Goal: Task Accomplishment & Management: Manage account settings

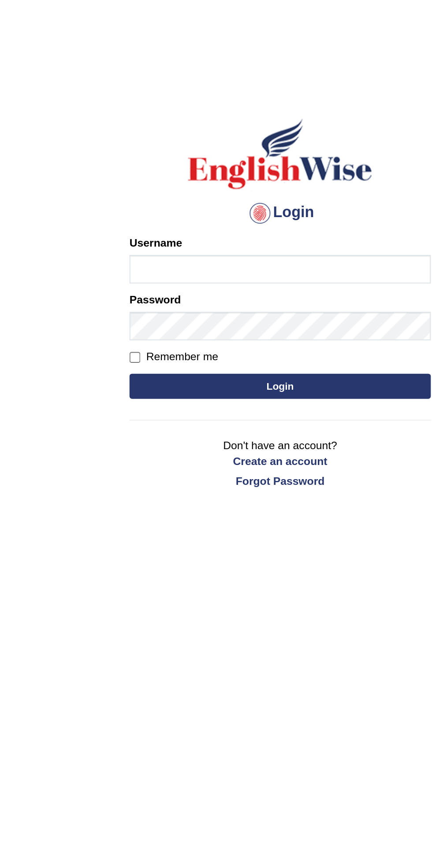
click at [213, 139] on input "Username" at bounding box center [216, 141] width 159 height 15
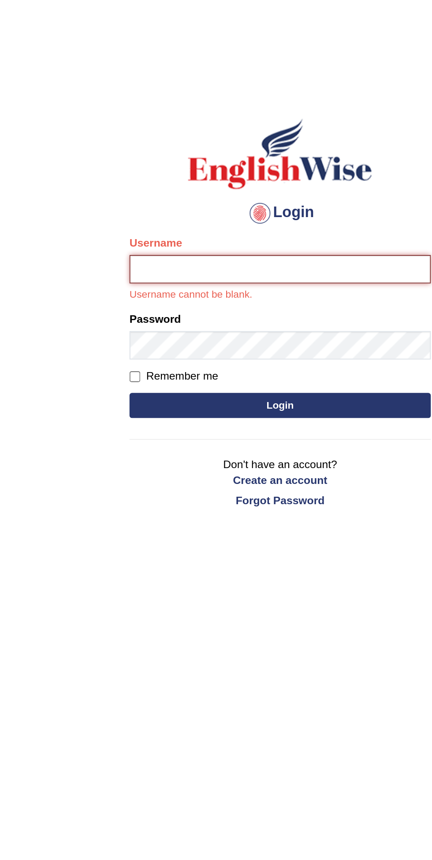
type input "Carlos2023"
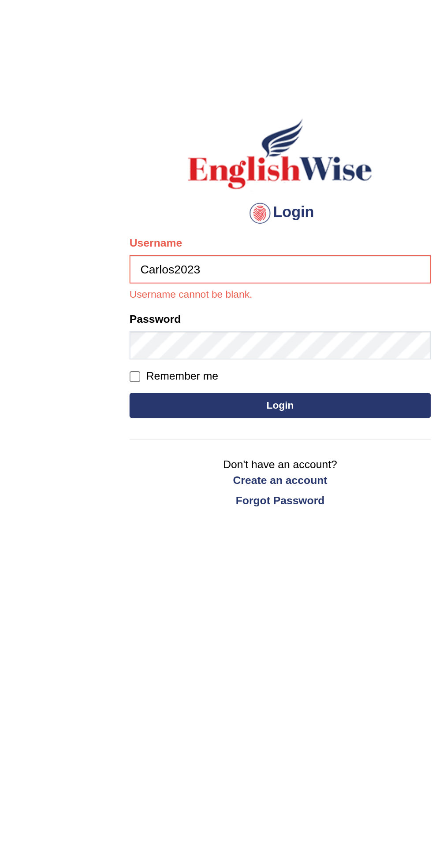
click at [137, 207] on button "Login" at bounding box center [216, 213] width 159 height 13
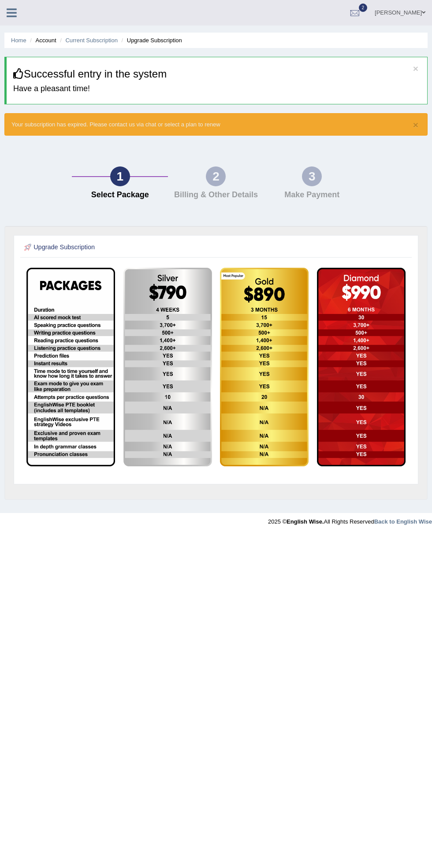
click at [18, 40] on link "Home" at bounding box center [18, 40] width 15 height 7
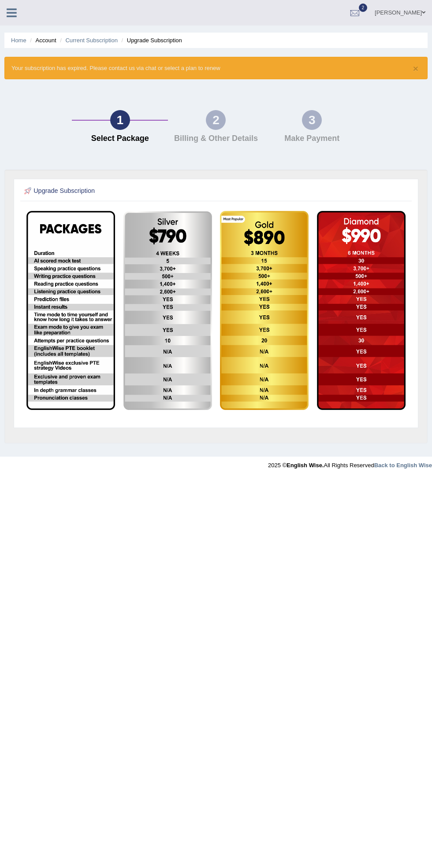
click at [361, 13] on div at bounding box center [354, 13] width 13 height 13
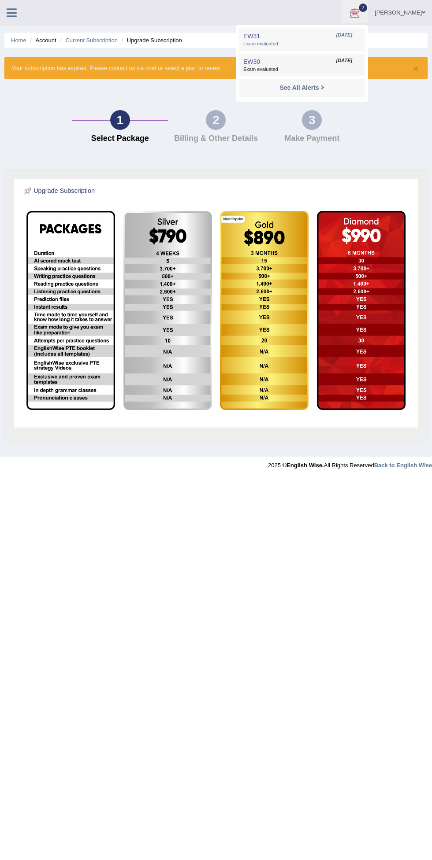
click at [306, 69] on span "Exam evaluated" at bounding box center [301, 69] width 117 height 7
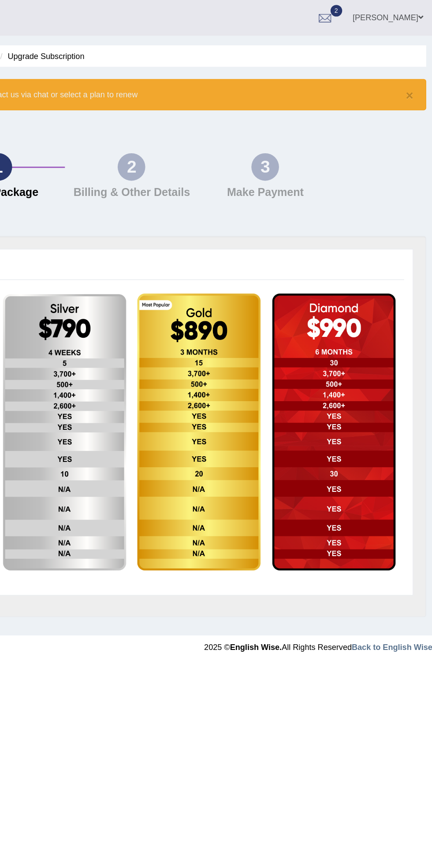
click at [368, 18] on link "2" at bounding box center [354, 11] width 26 height 23
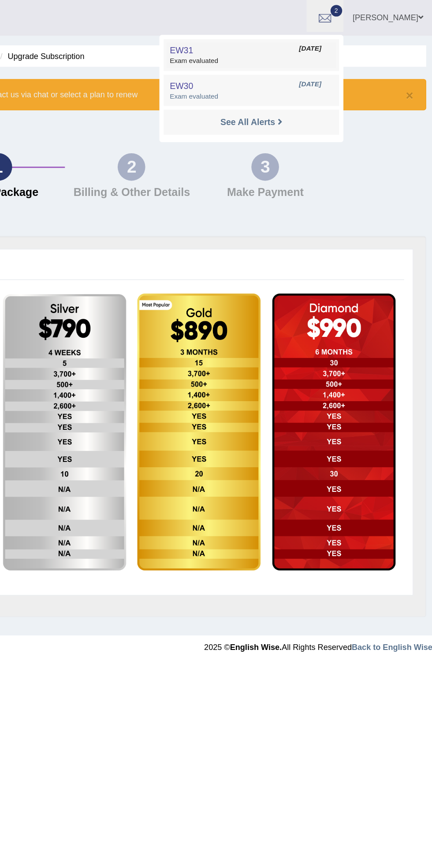
click at [283, 44] on span "Exam evaluated" at bounding box center [301, 44] width 117 height 7
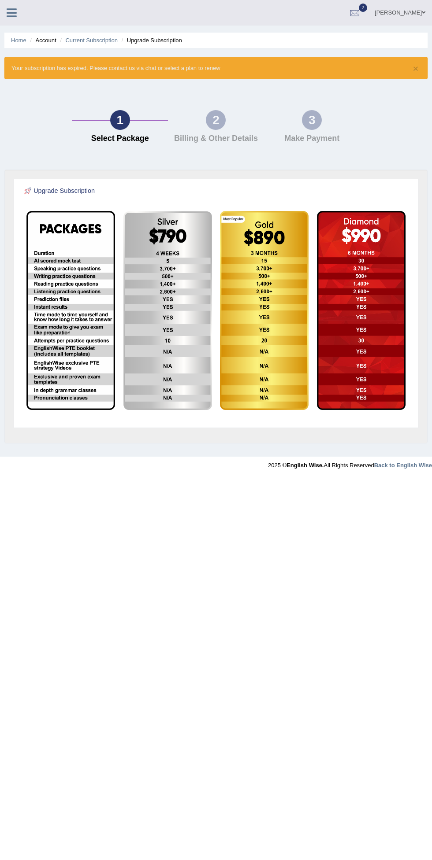
click at [18, 17] on link at bounding box center [11, 11] width 23 height 13
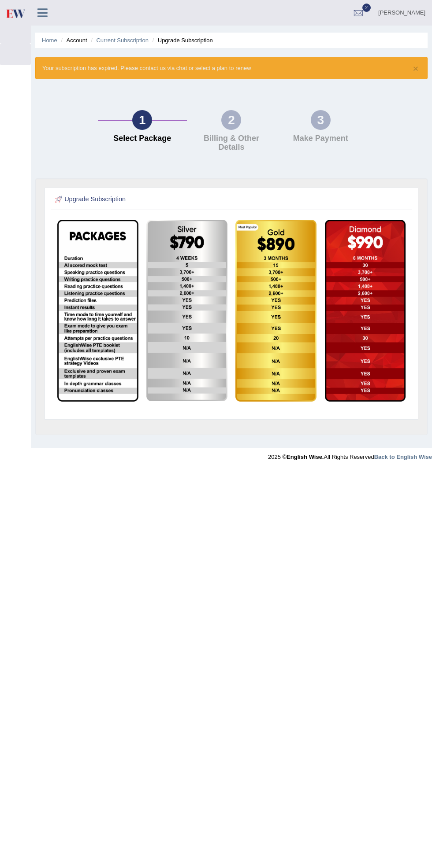
click at [129, 40] on link "Current Subscription" at bounding box center [122, 40] width 52 height 7
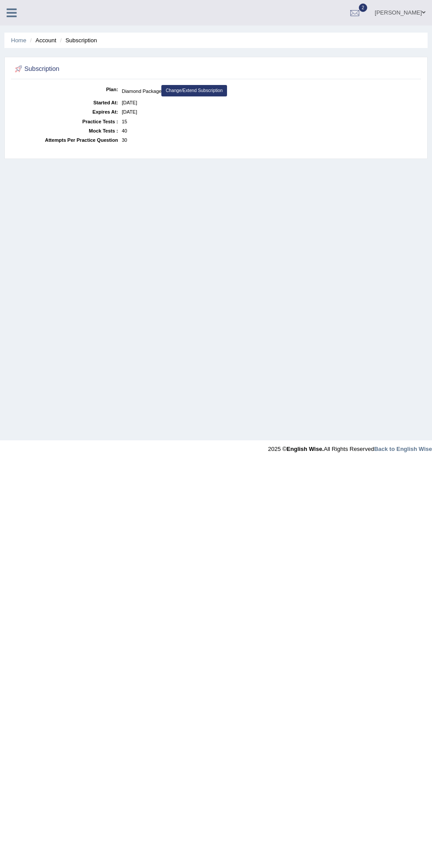
click at [16, 20] on div "[PERSON_NAME] Toggle navigation Username: Carlos2023 Access Type: Online Subscr…" at bounding box center [216, 13] width 432 height 26
click at [10, 12] on icon at bounding box center [12, 12] width 10 height 11
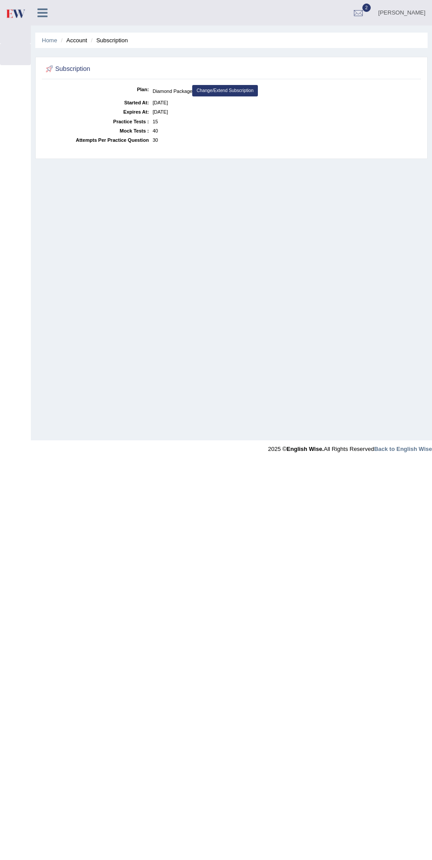
click at [17, 20] on img at bounding box center [15, 13] width 20 height 18
